Goal: Connect with others: Connect with others

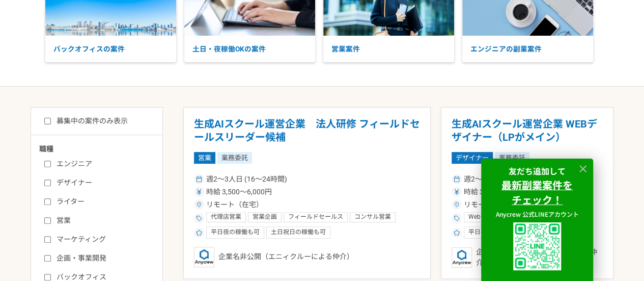
scroll to position [102, 0]
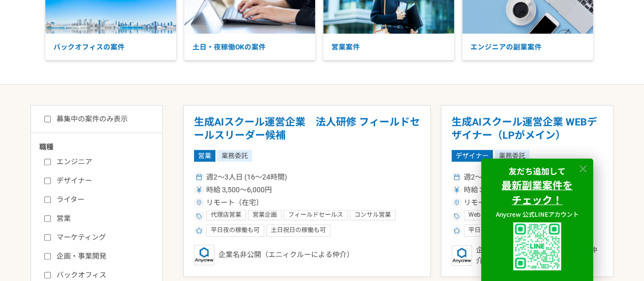
click at [587, 167] on icon at bounding box center [583, 169] width 12 height 12
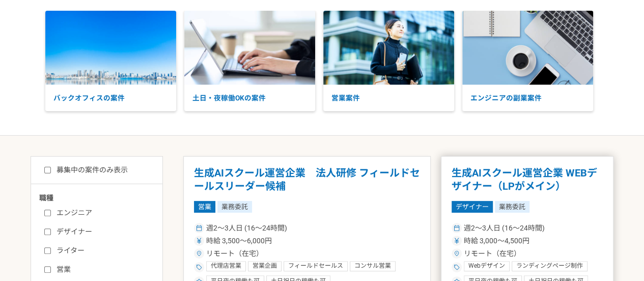
scroll to position [0, 0]
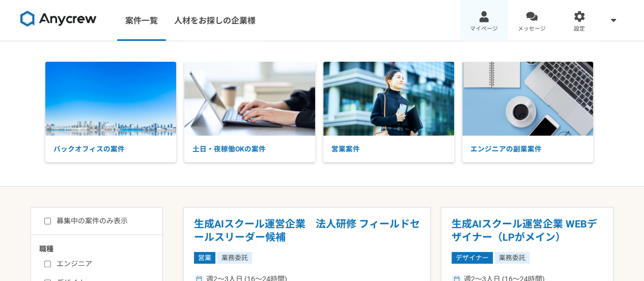
click at [494, 28] on span "マイページ" at bounding box center [484, 29] width 28 height 8
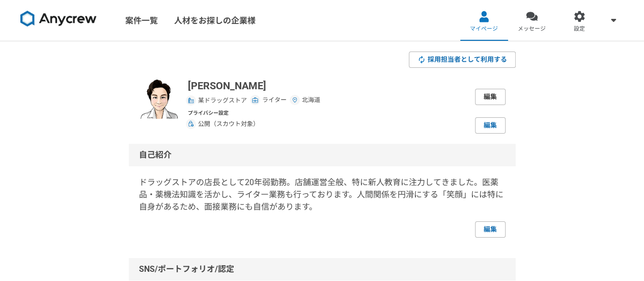
click at [489, 95] on link "編集" at bounding box center [490, 97] width 31 height 16
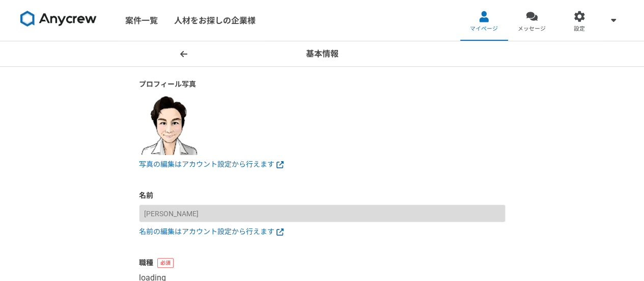
select select "3"
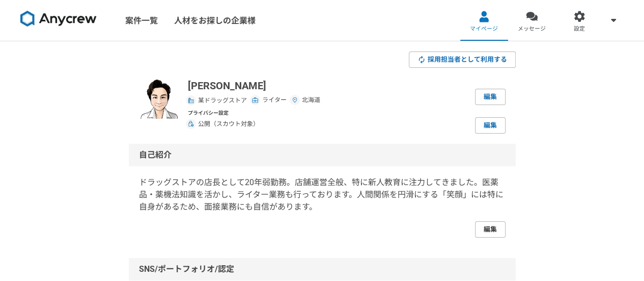
click at [499, 228] on link "編集" at bounding box center [490, 229] width 31 height 16
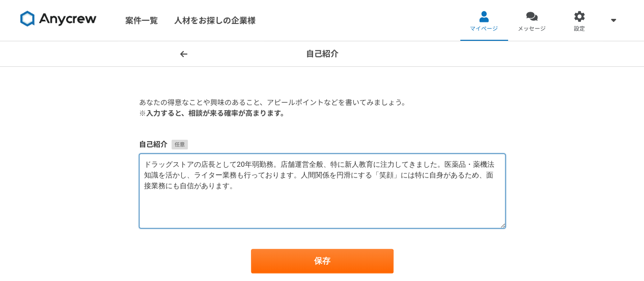
click at [500, 174] on textarea "ドラッグストアの店長として20年弱勤務。店舗運営全般、特に新人教育に注力してきました。医薬品・薬機法知識を活かし、ライター業務も行っております。人間関係を円滑…" at bounding box center [322, 190] width 367 height 75
click at [187, 190] on textarea "ドラッグストアの店長として20年弱勤務。店舗運営全般、特に新人教育に注力してきました。医薬品・薬機法知識を活かし、ライター業務も行っております。人間関係を円滑…" at bounding box center [322, 190] width 367 height 75
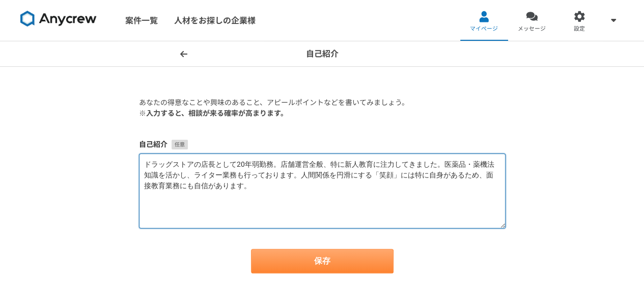
type textarea "ドラッグストアの店長として20年弱勤務。店舗運営全般、特に新人教育に注力してきました。医薬品・薬機法知識を活かし、ライター業務も行っております。人間関係を円滑…"
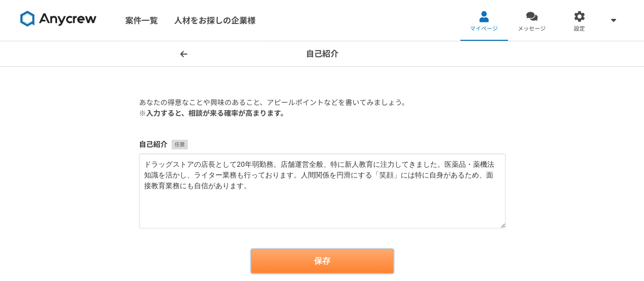
click at [299, 258] on button "保存" at bounding box center [322, 260] width 143 height 24
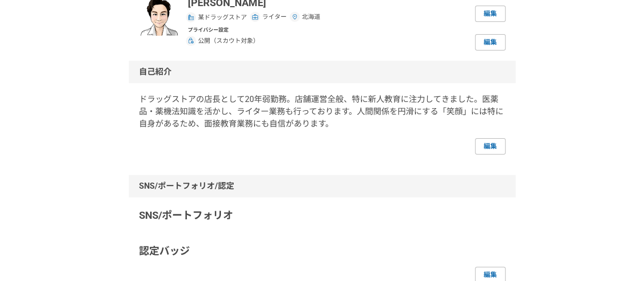
scroll to position [51, 0]
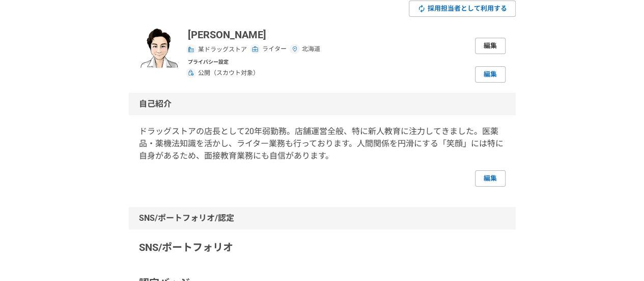
click at [490, 43] on link "編集" at bounding box center [490, 46] width 31 height 16
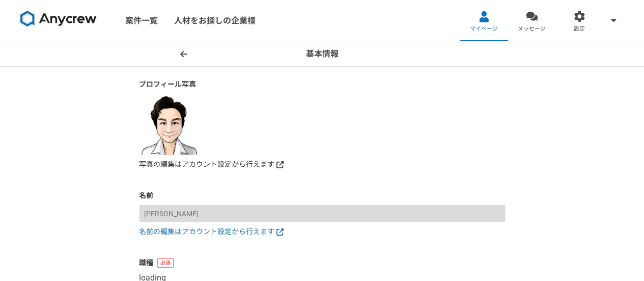
select select "3"
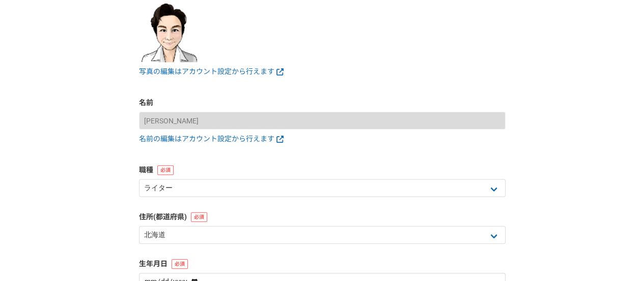
scroll to position [102, 0]
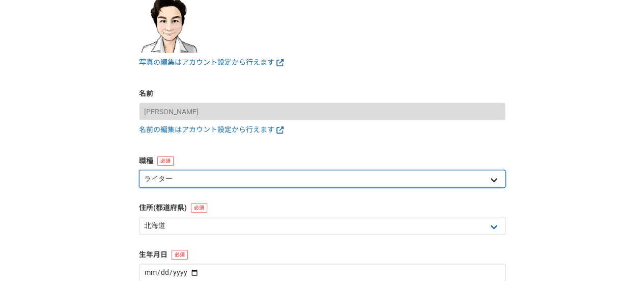
click at [227, 176] on select "エンジニア デザイナー ライター 営業 マーケティング 企画・事業開発 バックオフィス その他" at bounding box center [322, 179] width 367 height 18
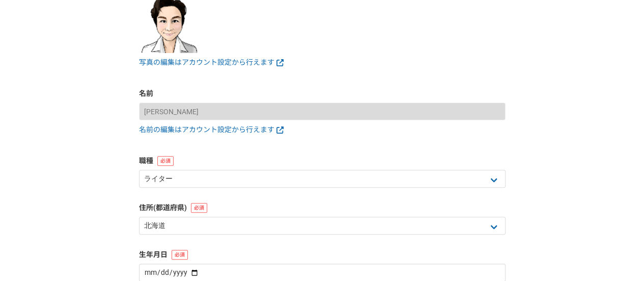
click at [582, 150] on div "基本情報 プロフィール写真 写真の編集はアカウント設定から行えます 名前 [PERSON_NAME] 名前の編集はアカウント設定から行えます 職種 エンジニア…" at bounding box center [322, 154] width 644 height 431
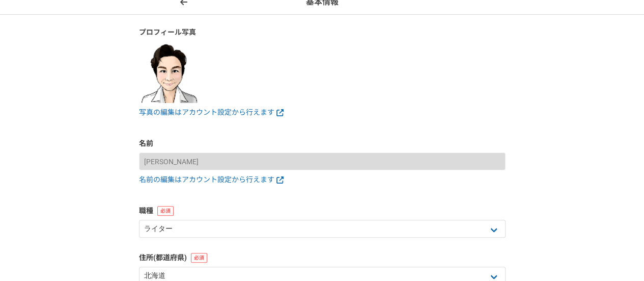
scroll to position [51, 0]
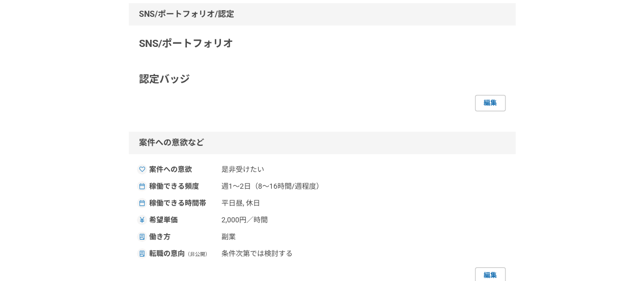
scroll to position [305, 0]
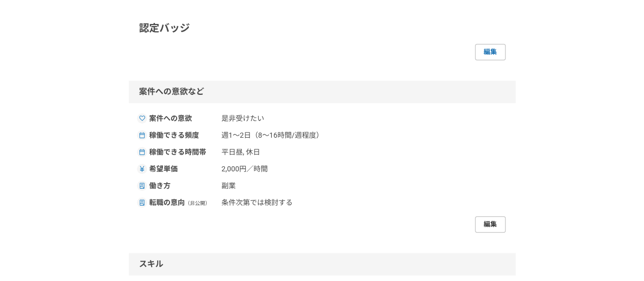
click at [489, 221] on link "編集" at bounding box center [490, 224] width 31 height 16
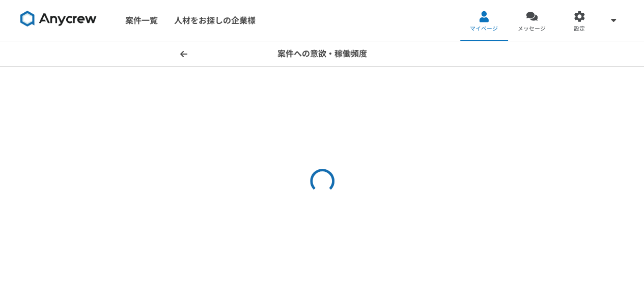
select select "sidejob"
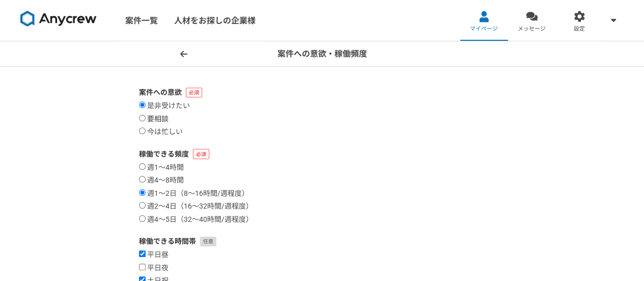
click at [156, 117] on label "要相談" at bounding box center [154, 119] width 30 height 9
click at [146, 117] on input "要相談" at bounding box center [142, 118] width 7 height 7
radio input "true"
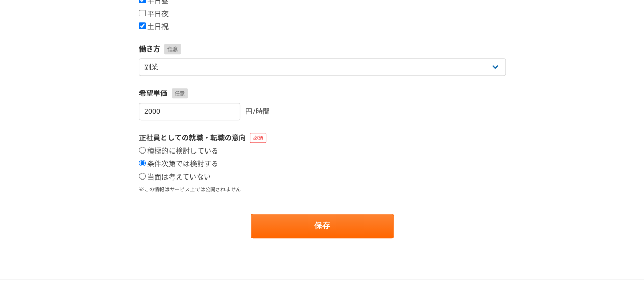
scroll to position [255, 0]
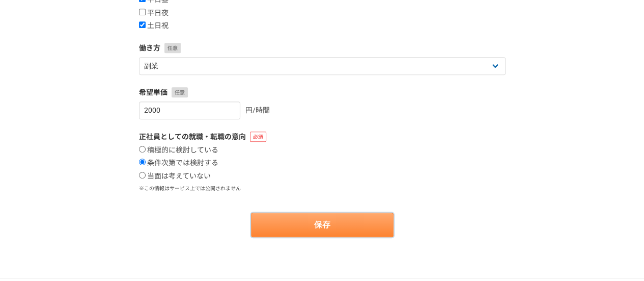
click at [300, 225] on button "保存" at bounding box center [322, 224] width 143 height 24
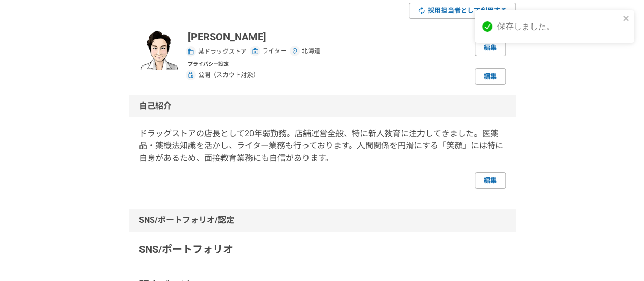
scroll to position [51, 0]
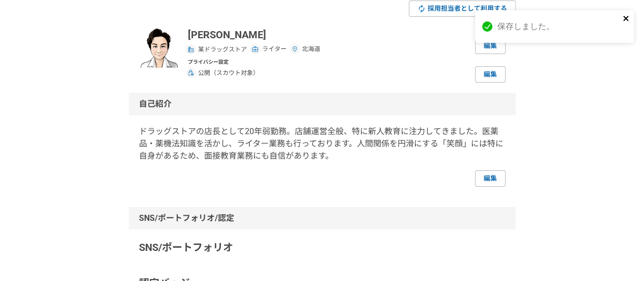
click at [626, 21] on icon "close" at bounding box center [626, 18] width 7 height 8
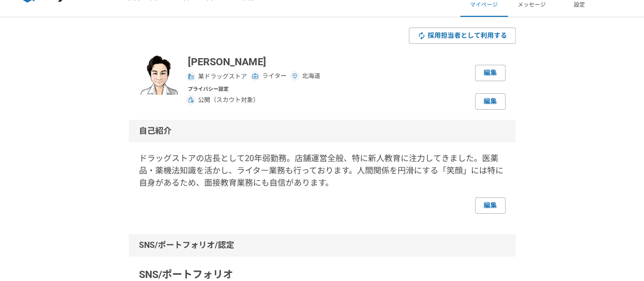
scroll to position [0, 0]
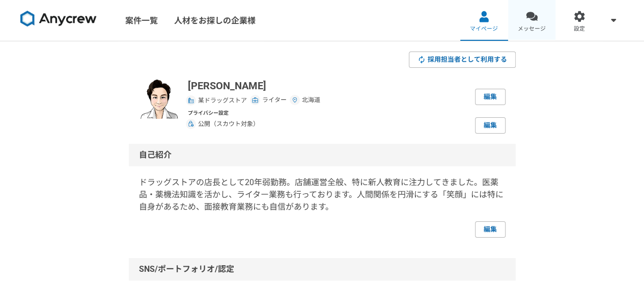
click at [535, 27] on span "メッセージ" at bounding box center [532, 29] width 28 height 8
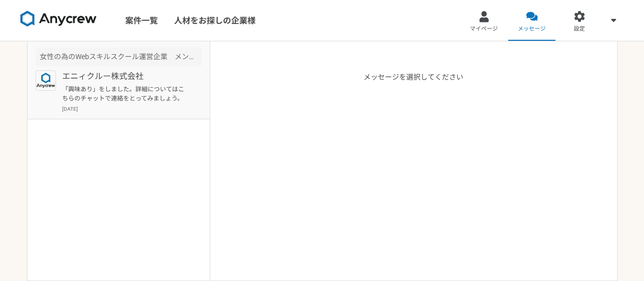
click at [159, 89] on p "「興味あり」をしました。詳細についてはこちらのチャットで連絡をとってみましょう。" at bounding box center [125, 94] width 126 height 18
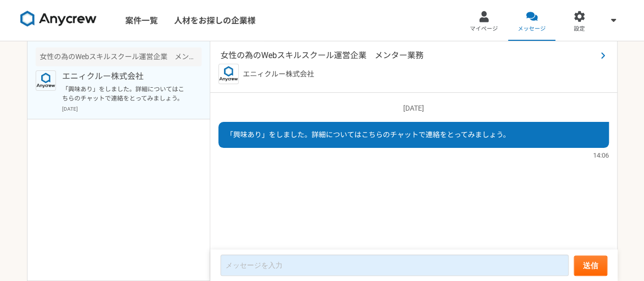
click at [320, 55] on span "女性の為のWebスキルスクール運営企業　メンター業務" at bounding box center [408, 55] width 376 height 12
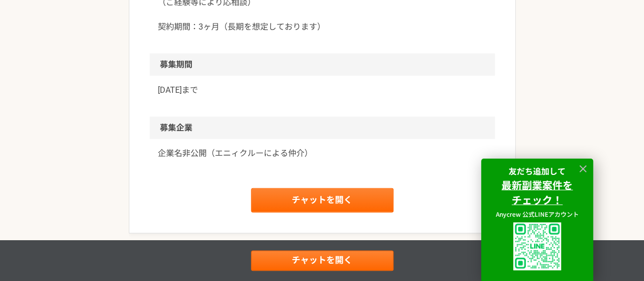
scroll to position [1120, 0]
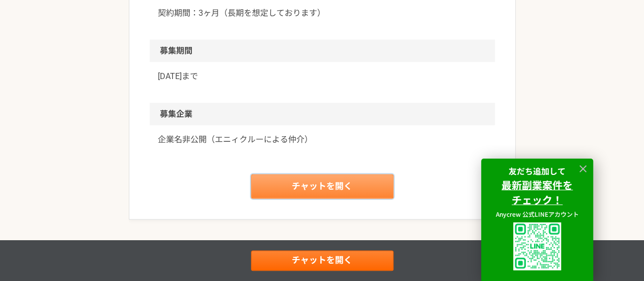
click at [354, 190] on link "チャットを開く" at bounding box center [322, 186] width 143 height 24
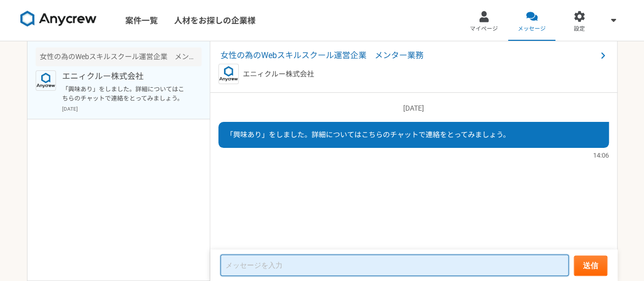
click at [287, 264] on textarea at bounding box center [394, 264] width 348 height 21
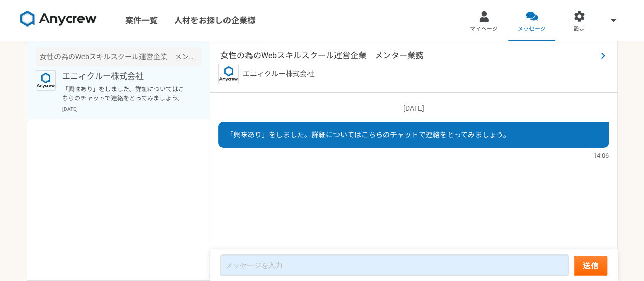
click at [301, 52] on span "女性の為のWebスキルスクール運営企業　メンター業務" at bounding box center [408, 55] width 376 height 12
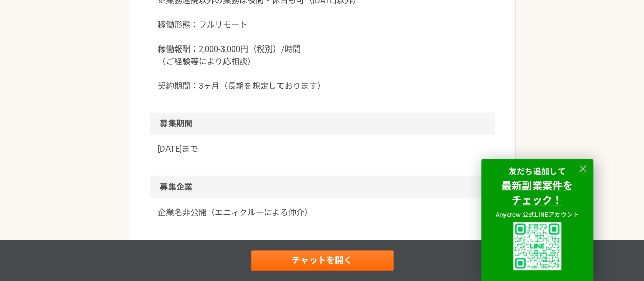
scroll to position [1120, 0]
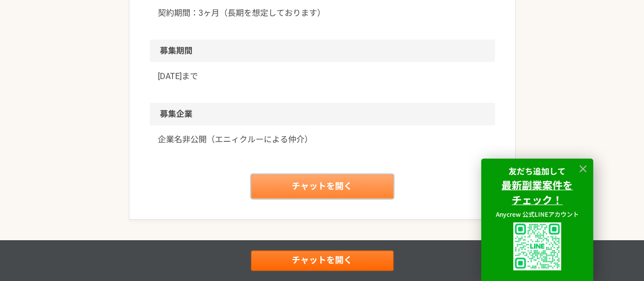
click at [355, 188] on link "チャットを開く" at bounding box center [322, 186] width 143 height 24
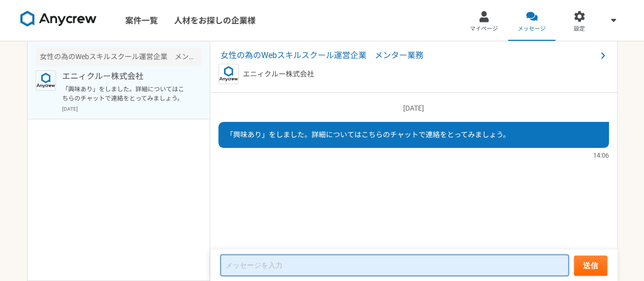
click at [259, 266] on textarea at bounding box center [394, 264] width 348 height 21
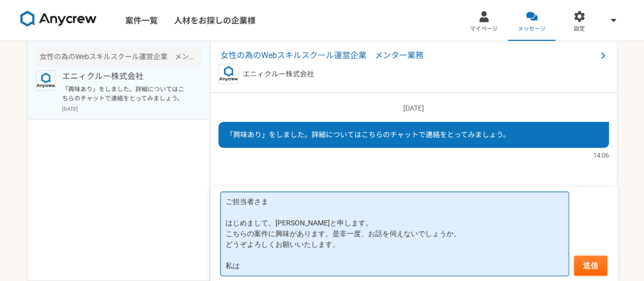
scroll to position [1, 0]
click at [465, 267] on textarea "ご担当者さま はじめまして。[PERSON_NAME]と申します。 こちらの案件に興味があります。是非一度、お話を伺えないでしょうか。 どうぞよろしくお願いい…" at bounding box center [394, 233] width 348 height 84
click at [514, 266] on textarea "ご担当者さま はじめまして。[PERSON_NAME]と申します。 こちらの案件に興味があります。是非一度、お話を伺えないでしょうか。 どうぞよろしくお願いい…" at bounding box center [394, 233] width 348 height 84
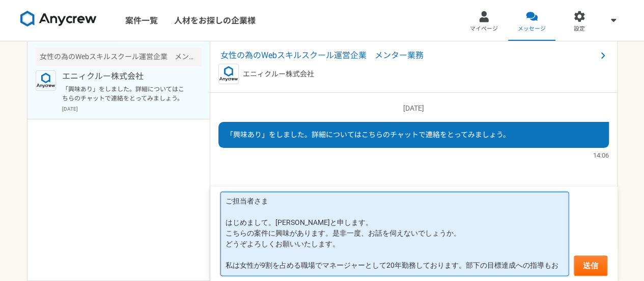
scroll to position [6, 0]
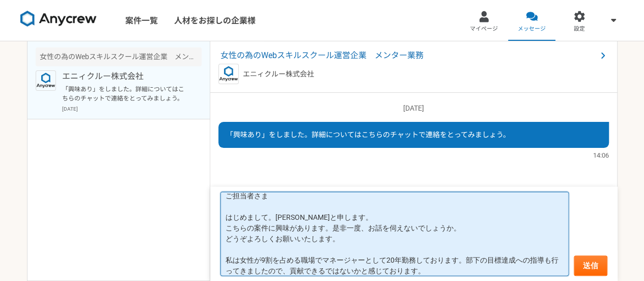
click at [342, 239] on textarea "ご担当者さま はじめまして。[PERSON_NAME]と申します。 こちらの案件に興味があります。是非一度、お話を伺えないでしょうか。 どうぞよろしくお願いい…" at bounding box center [394, 233] width 348 height 84
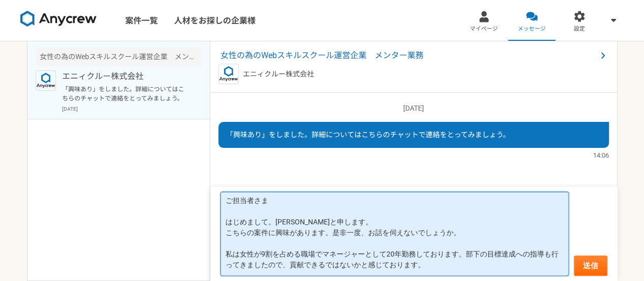
scroll to position [1, 0]
click at [445, 265] on textarea "ご担当者さま はじめまして。[PERSON_NAME]と申します。 こちらの案件に興味があります。是非一度、お話を伺えないでしょうか。 私は女性が9割を占める…" at bounding box center [394, 233] width 348 height 84
click at [517, 255] on textarea "ご担当者さま はじめまして。[PERSON_NAME]と申します。 こちらの案件に興味があります。是非一度、お話を伺えないでしょうか。 私は女性が9割を占める…" at bounding box center [394, 233] width 348 height 84
click at [298, 265] on textarea "ご担当者さま はじめまして。[PERSON_NAME]と申します。 こちらの案件に興味があります。是非一度、お話を伺えないでしょうか。 私は女性が9割を占める…" at bounding box center [394, 233] width 348 height 84
click at [487, 264] on textarea "ご担当者さま はじめまして。[PERSON_NAME]と申します。 こちらの案件に興味があります。是非一度、お話を伺えないでしょうか。 私は女性が9割を占める…" at bounding box center [394, 233] width 348 height 84
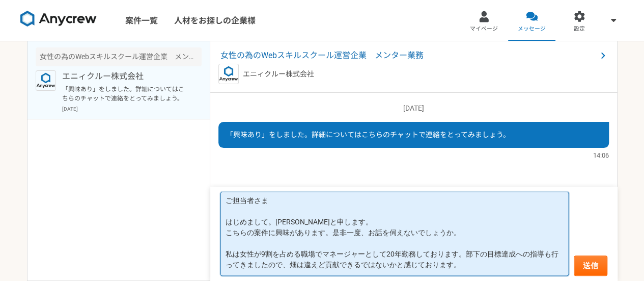
scroll to position [16, 0]
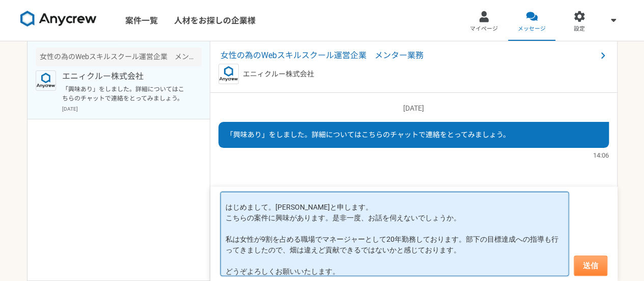
type textarea "ご担当者さま はじめまして。[PERSON_NAME]と申します。 こちらの案件に興味があります。是非一度、お話を伺えないでしょうか。 私は女性が9割を占める…"
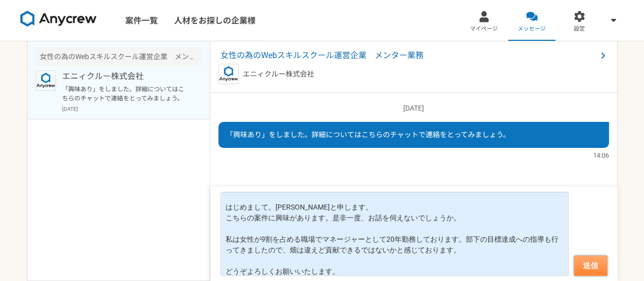
click at [586, 264] on button "送信" at bounding box center [591, 265] width 34 height 20
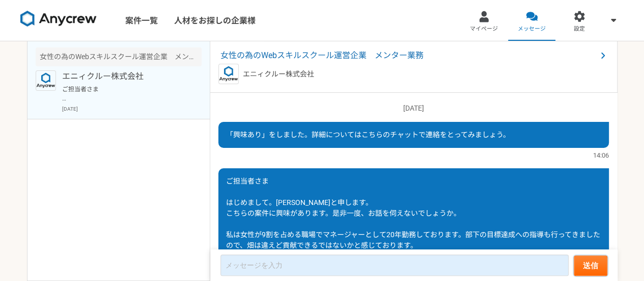
scroll to position [72, 0]
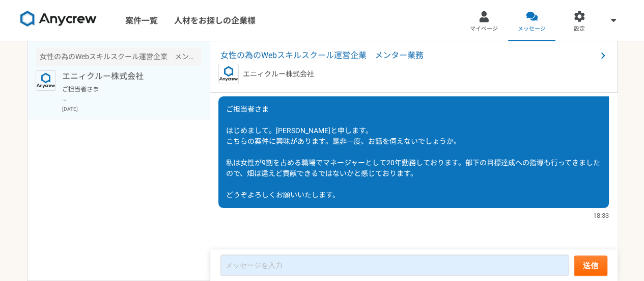
click at [85, 20] on img at bounding box center [58, 19] width 76 height 16
